Goal: Information Seeking & Learning: Learn about a topic

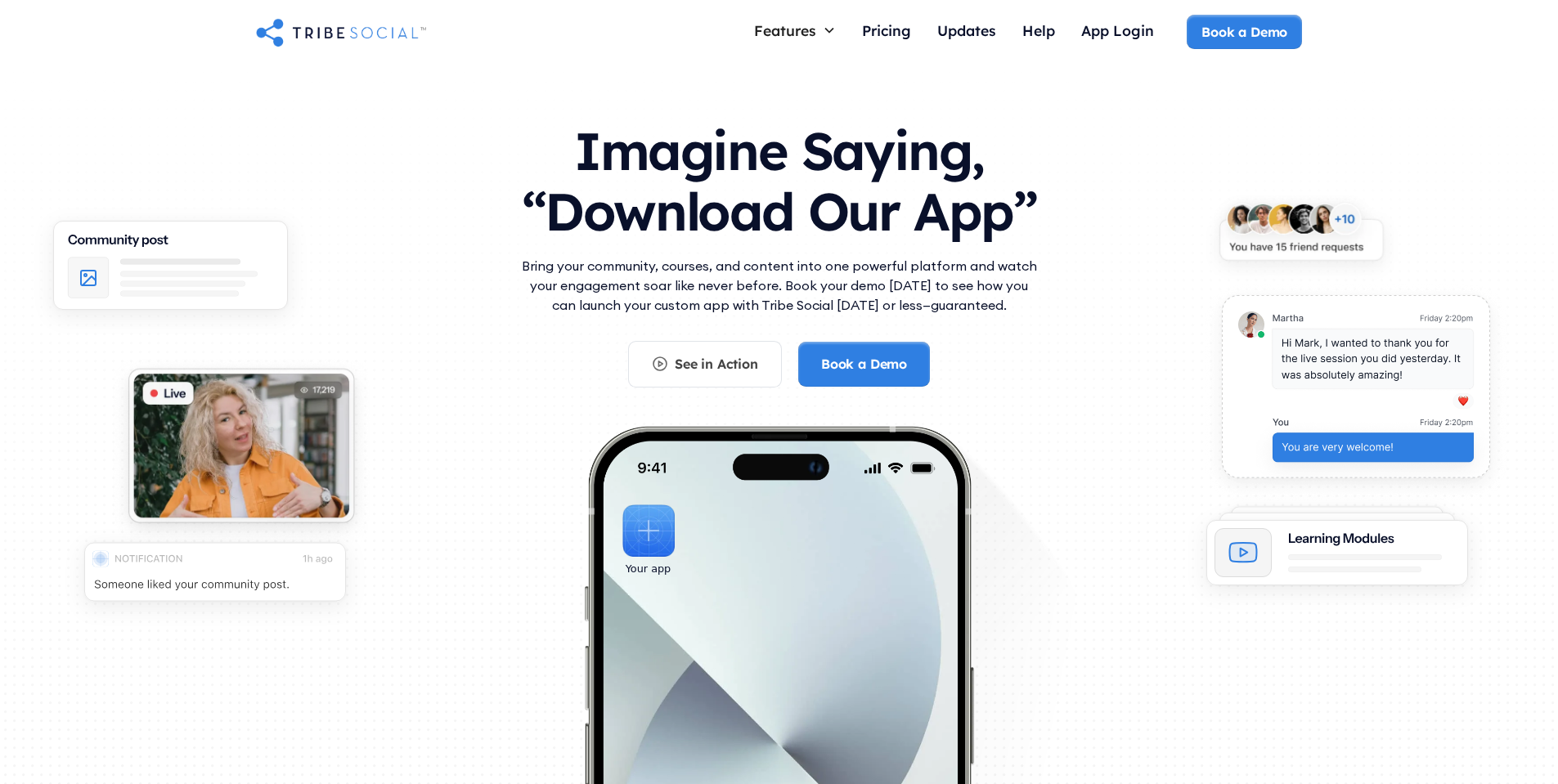
drag, startPoint x: 1292, startPoint y: 3, endPoint x: 205, endPoint y: 108, distance: 1092.1
click at [205, 108] on div "Imagine Saying, “Download Our App” Bring your community, courses, and content i…" at bounding box center [779, 448] width 1558 height 766
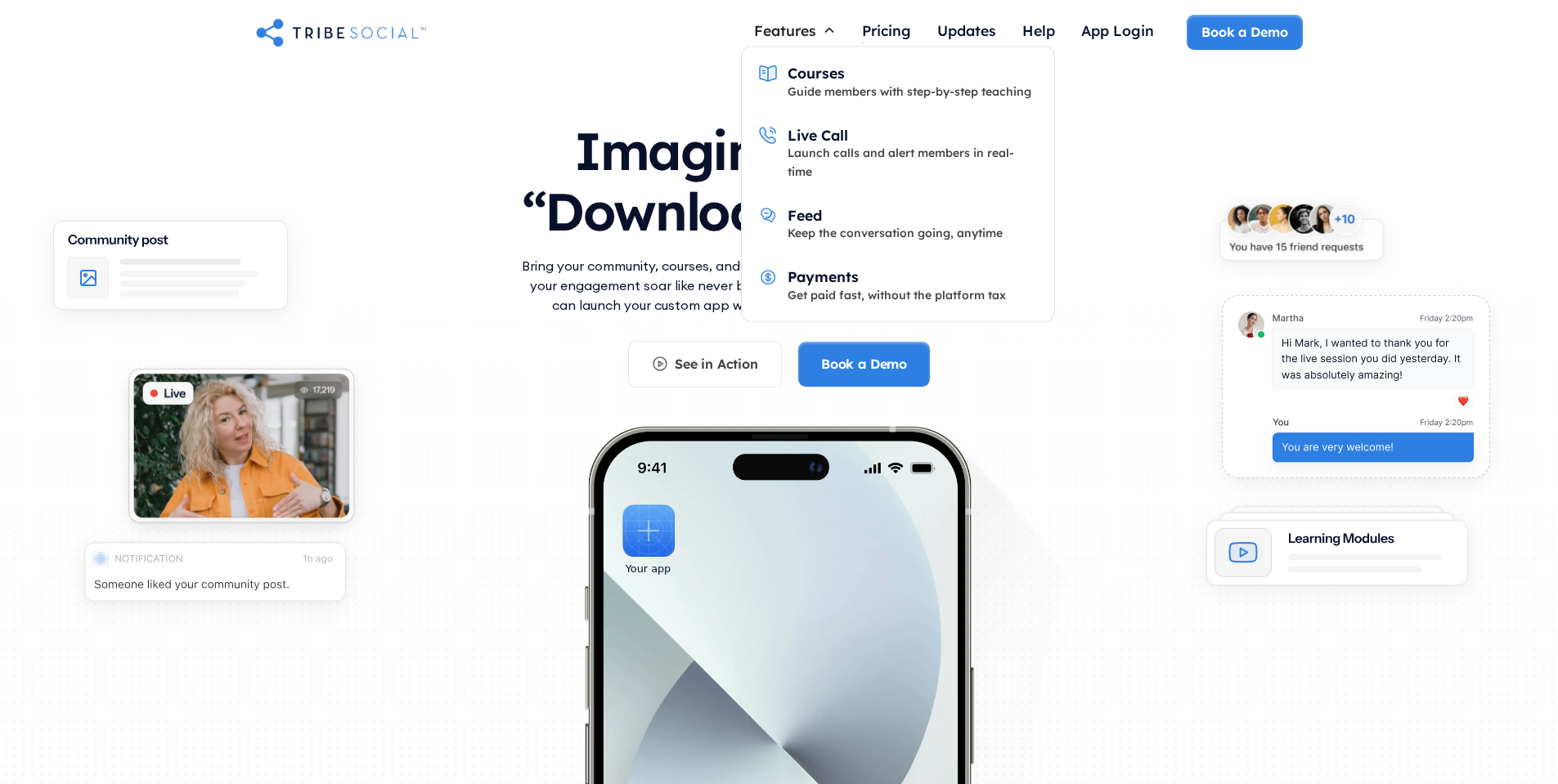
click at [822, 20] on div "Features" at bounding box center [794, 29] width 108 height 31
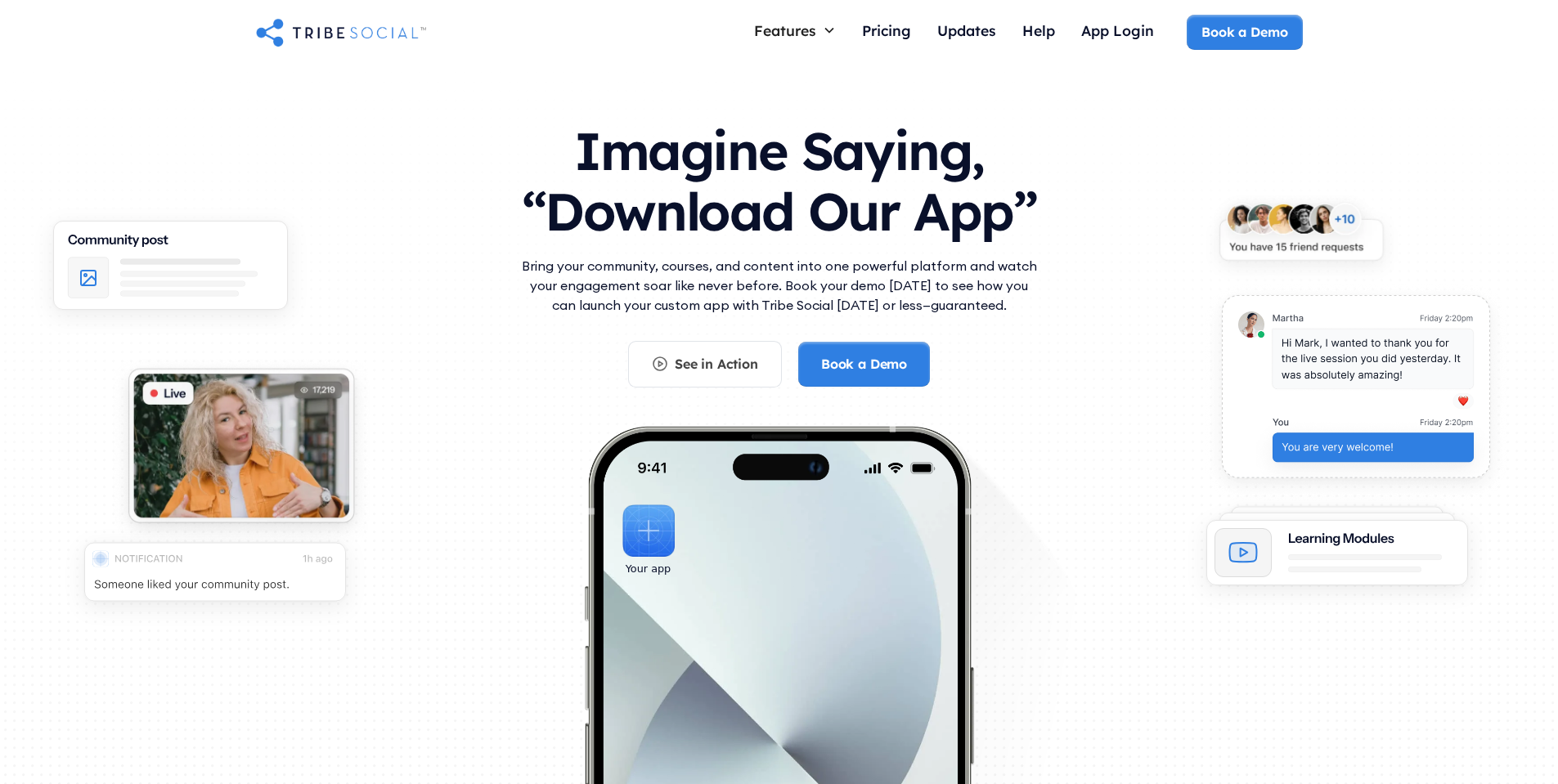
click at [822, 23] on div "Features" at bounding box center [794, 29] width 108 height 31
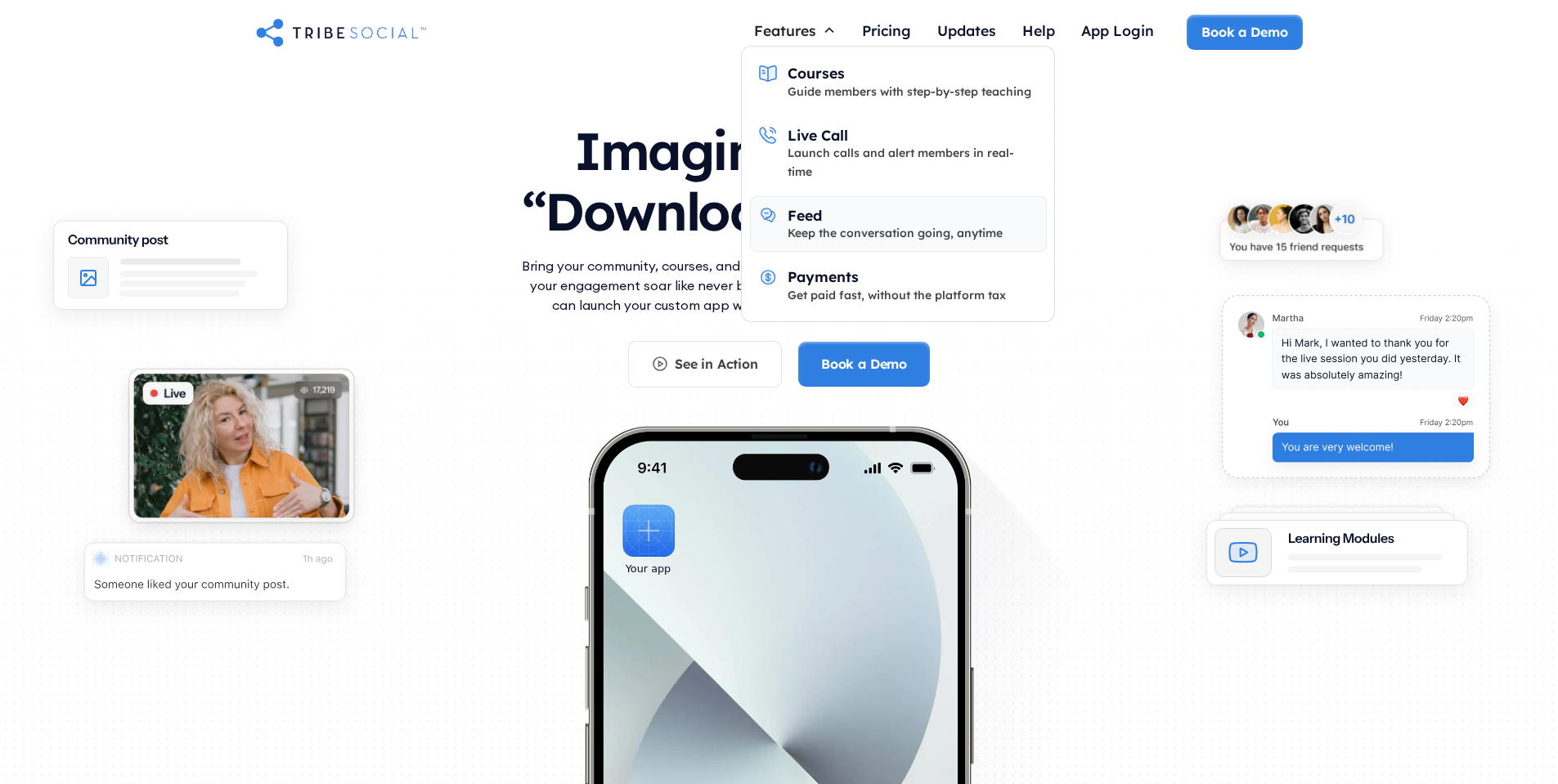
click at [871, 224] on div "Keep the conversation going, anytime" at bounding box center [895, 232] width 215 height 18
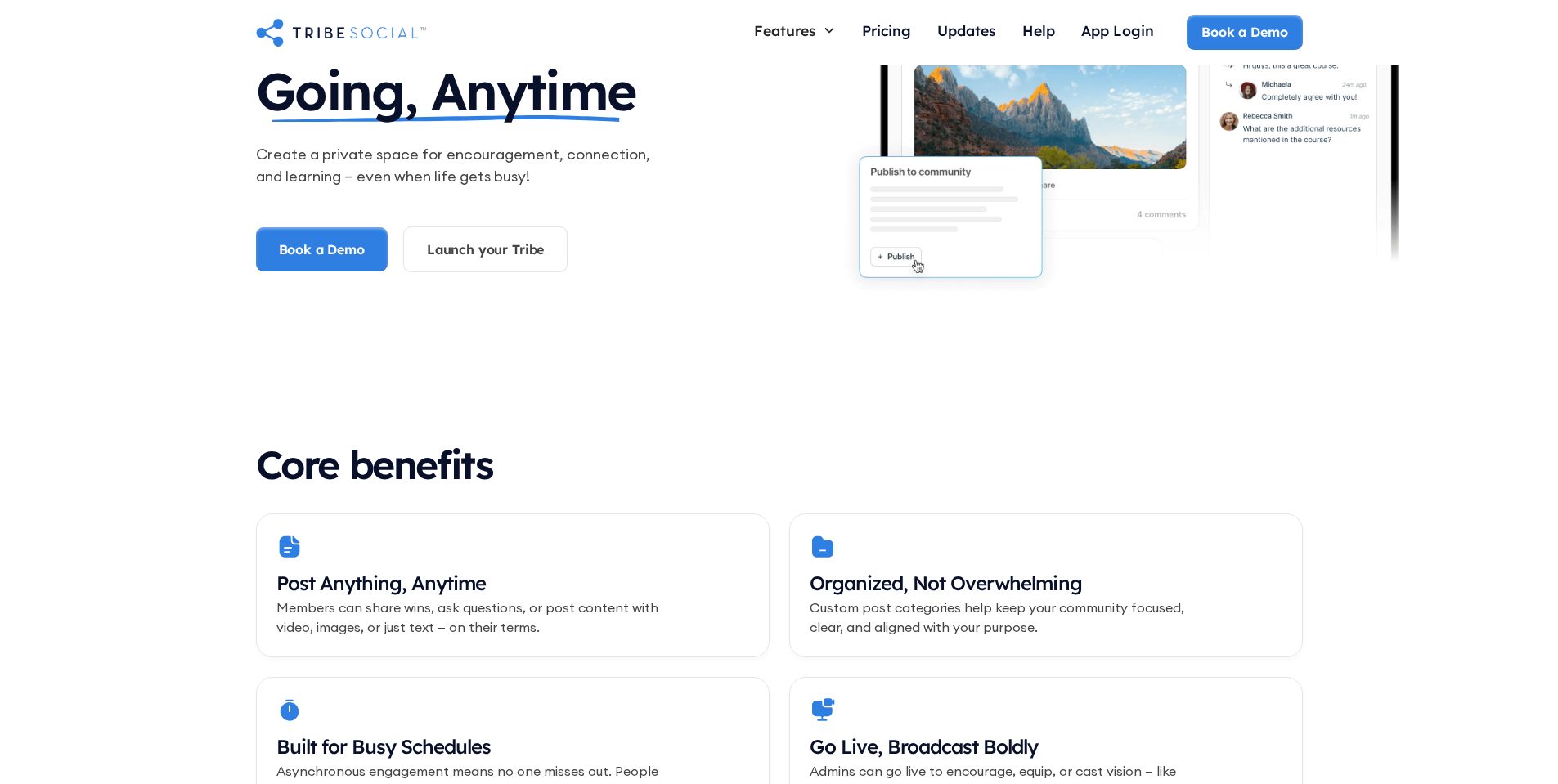
scroll to position [245, 0]
